Goal: Task Accomplishment & Management: Manage account settings

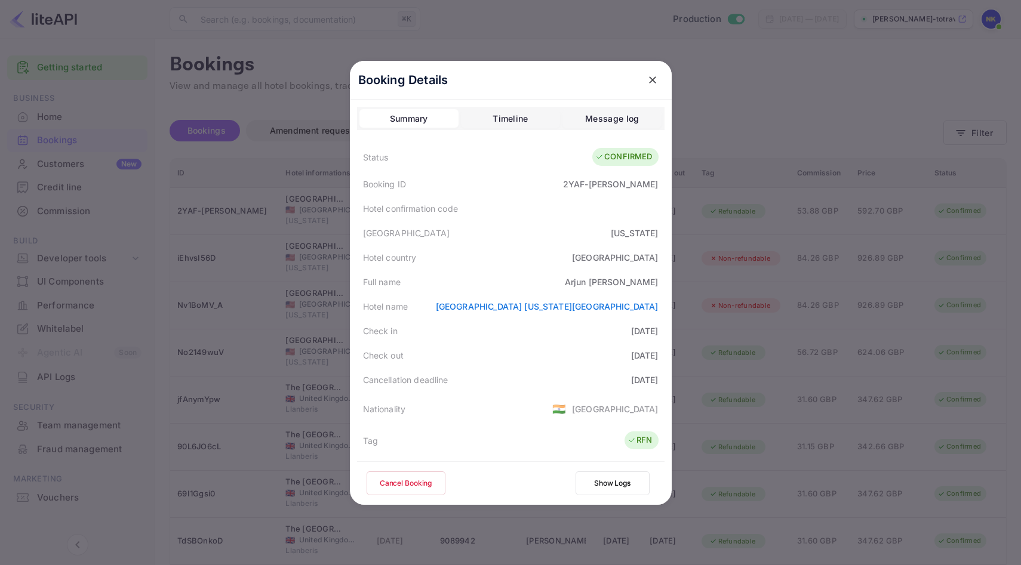
scroll to position [265, 0]
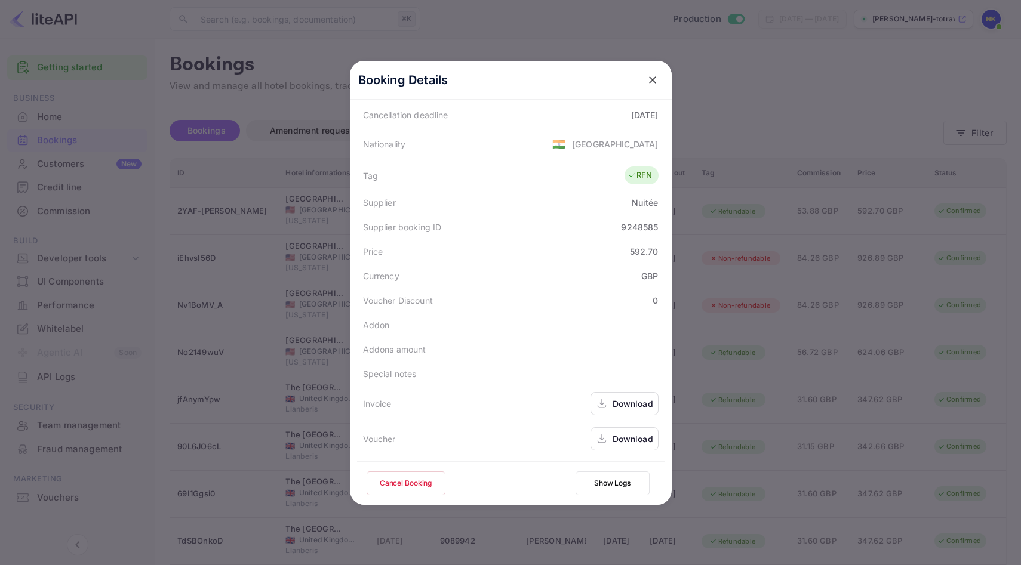
click at [654, 81] on icon "close" at bounding box center [653, 80] width 12 height 12
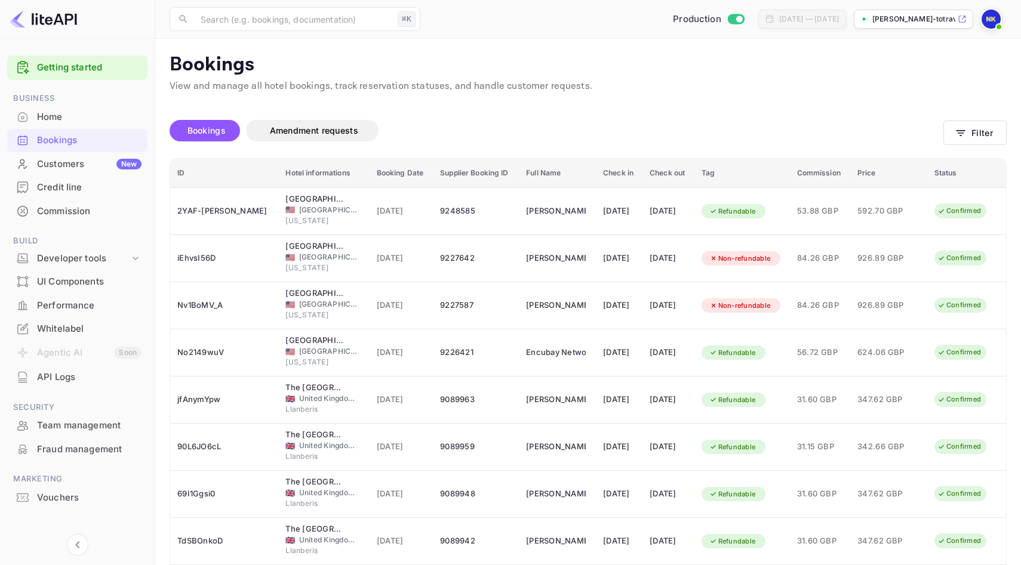
click at [79, 116] on div "Home" at bounding box center [89, 117] width 104 height 14
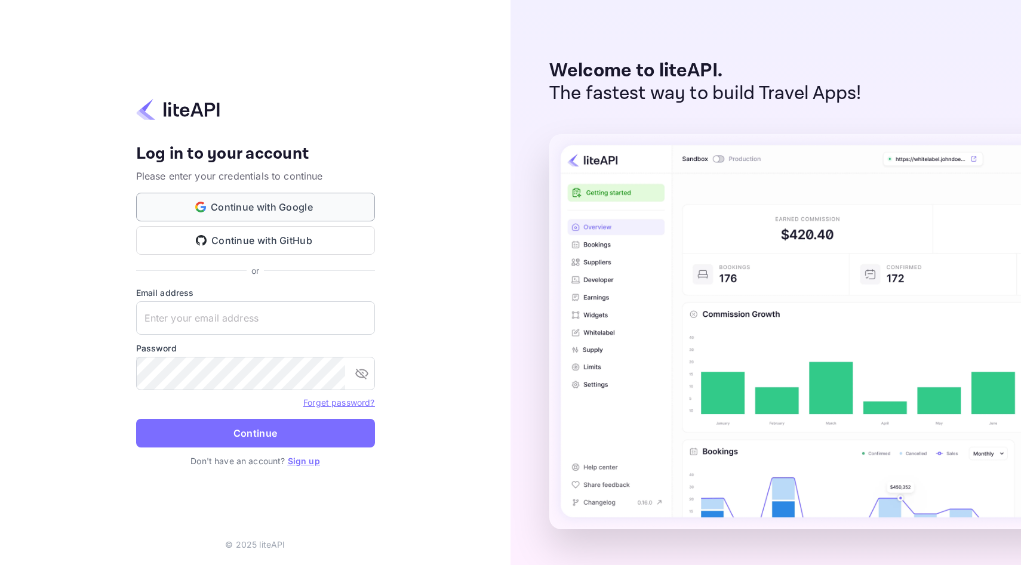
type input "[EMAIL_ADDRESS][DOMAIN_NAME]"
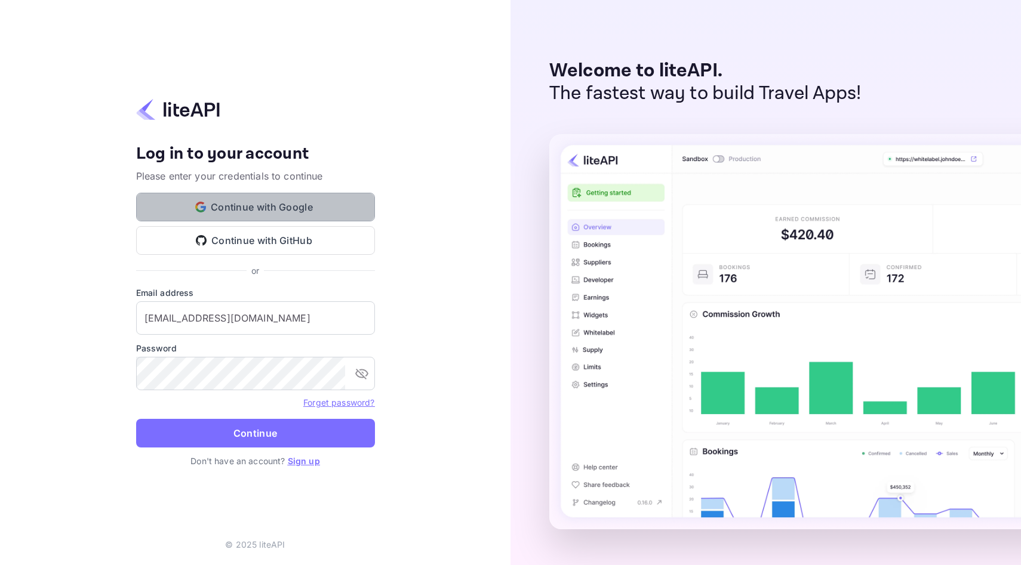
click at [186, 205] on button "Continue with Google" at bounding box center [255, 207] width 239 height 29
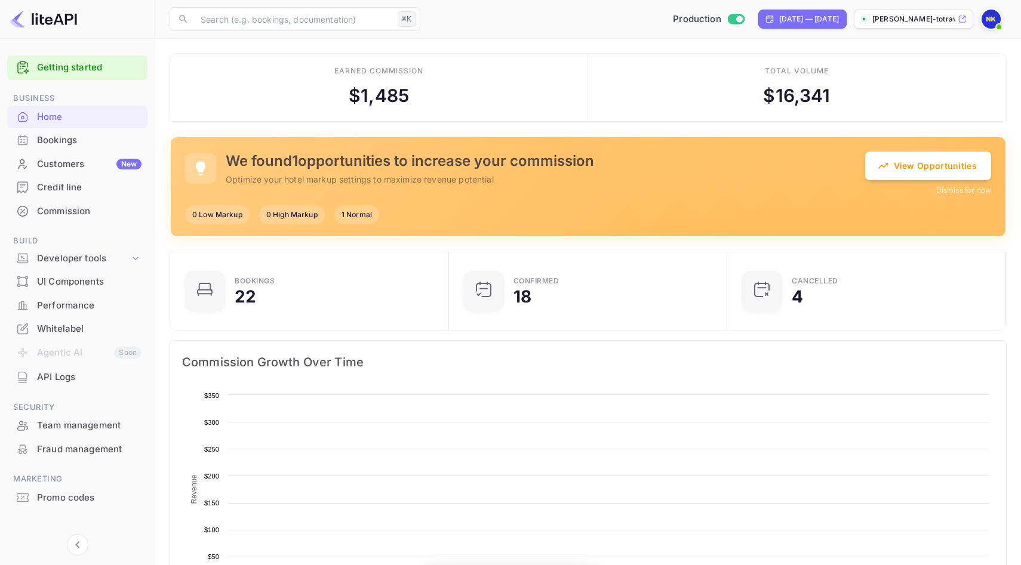
scroll to position [1, 1]
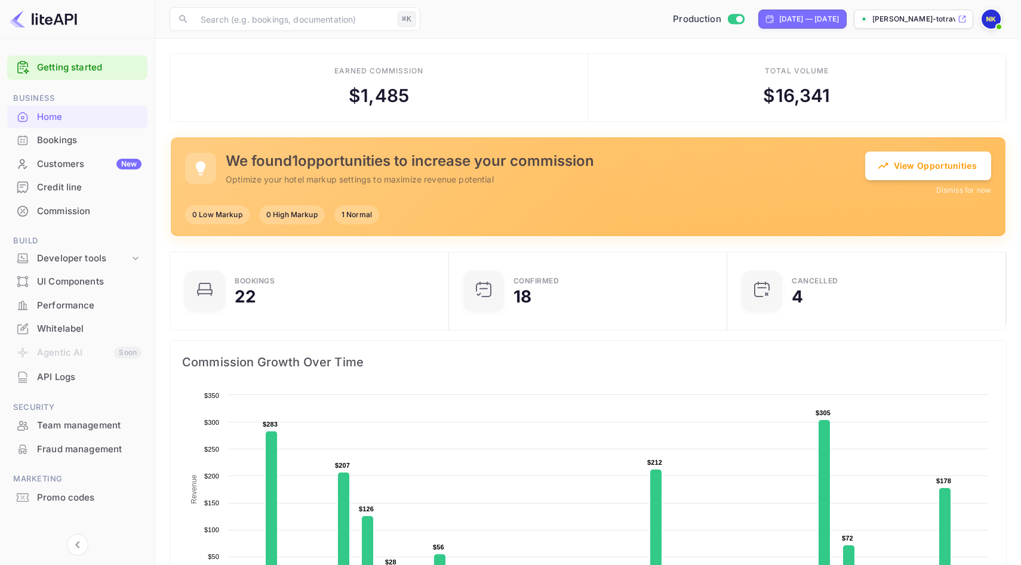
click at [104, 146] on div "Bookings" at bounding box center [89, 141] width 104 height 14
